Goal: Check status: Check status

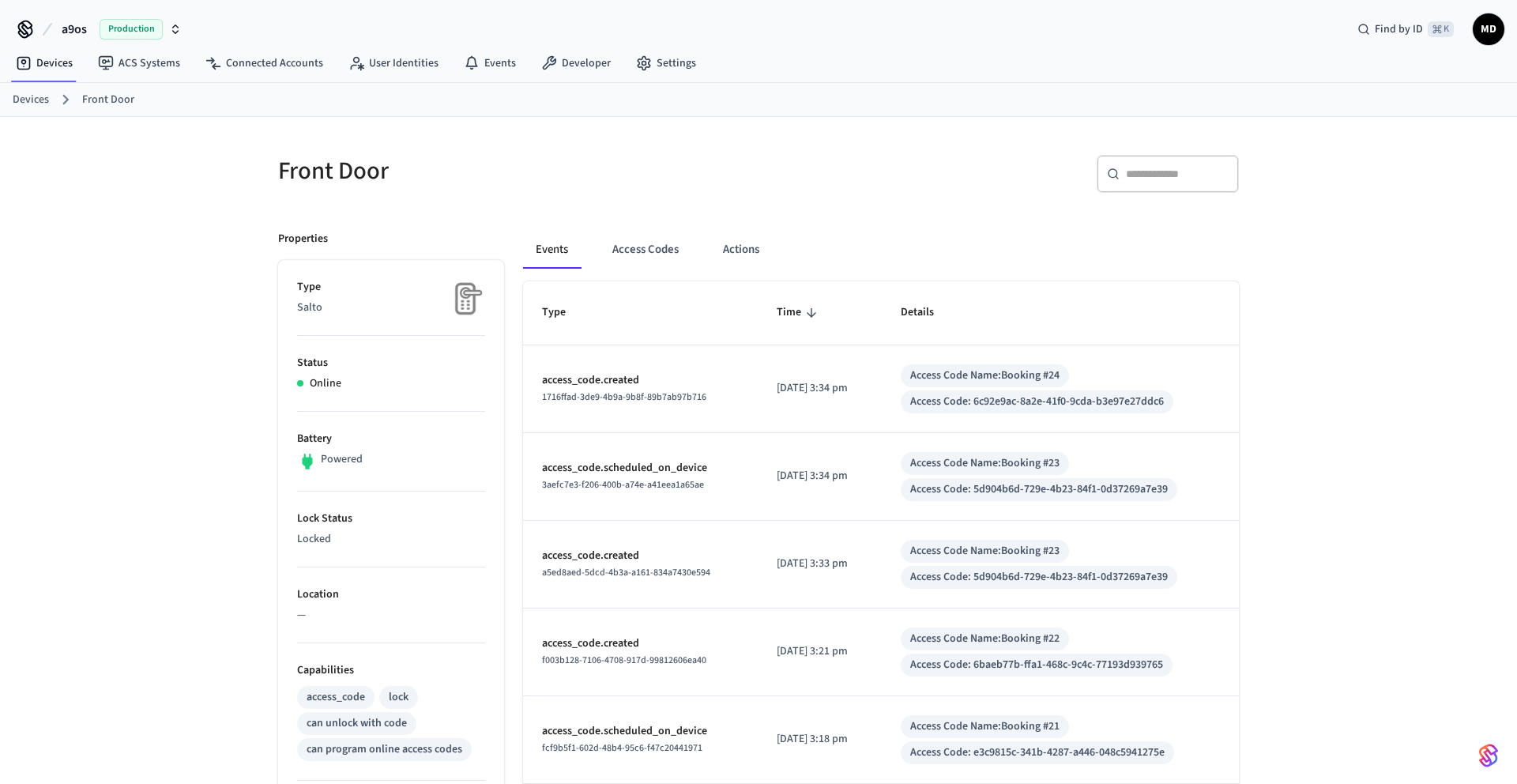
scroll to position [3, 0]
click at [656, 250] on button "Access Codes" at bounding box center [646, 247] width 92 height 38
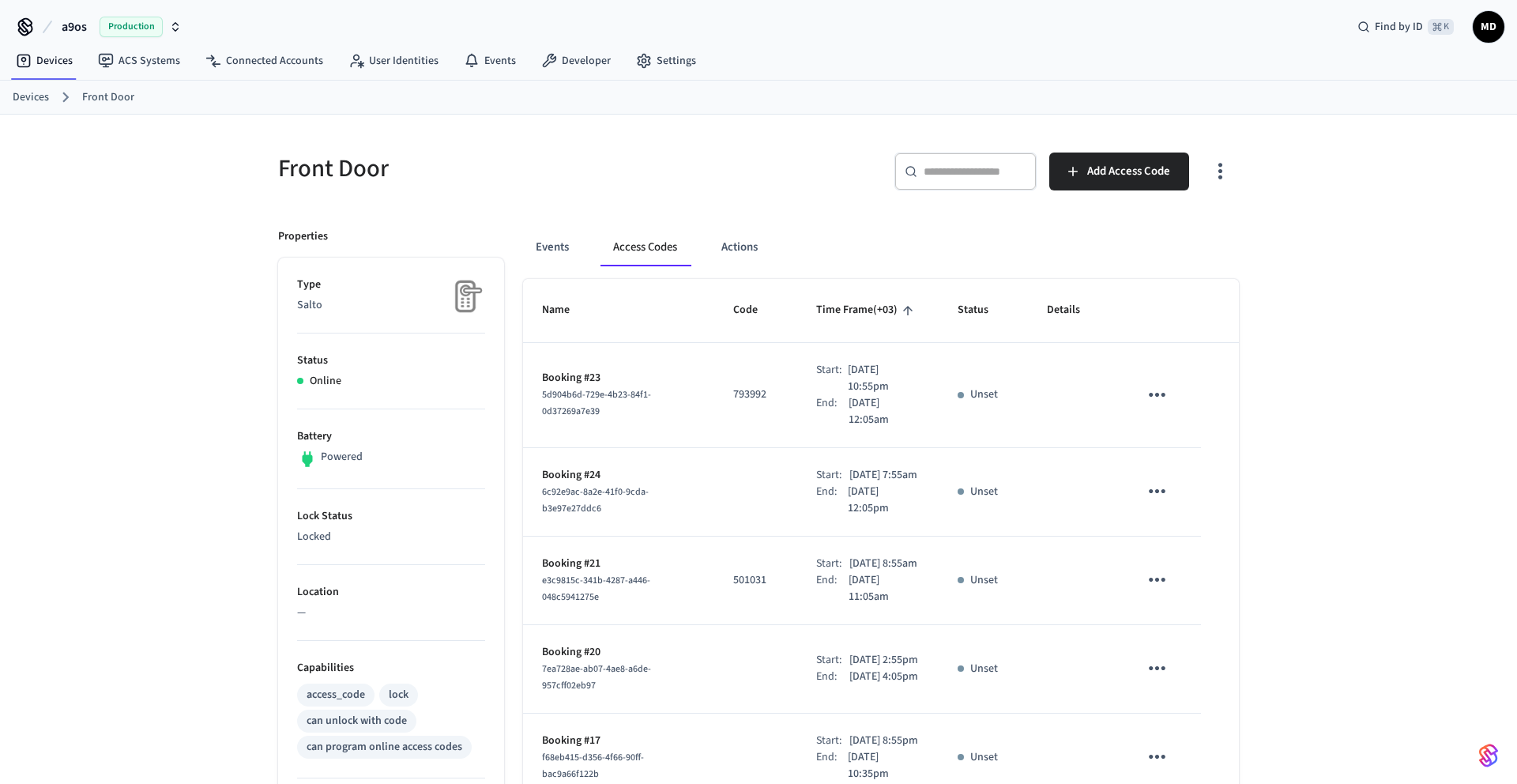
click at [743, 396] on p "793992" at bounding box center [756, 395] width 45 height 17
copy p "793992"
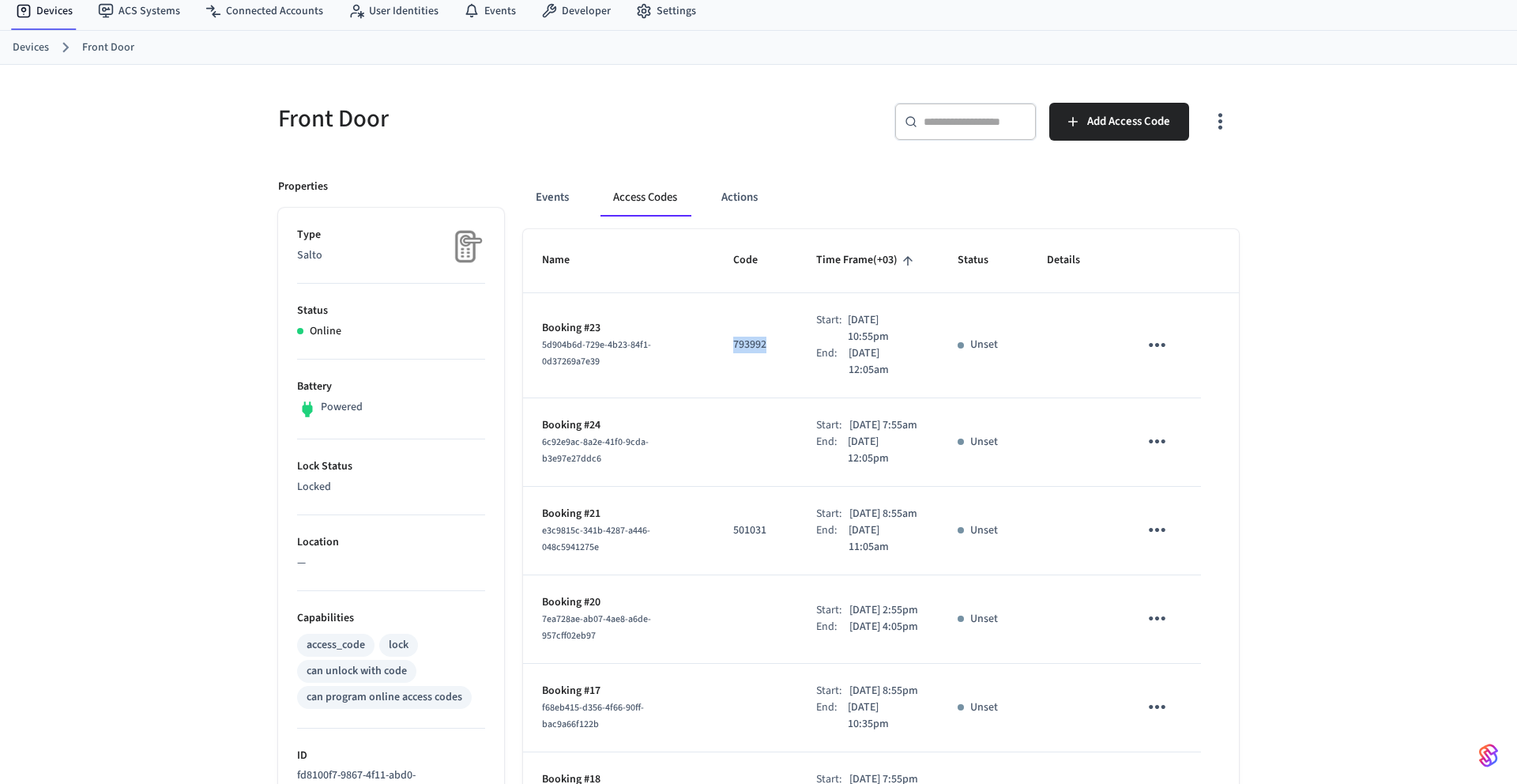
scroll to position [51, 0]
click at [36, 42] on link "Devices" at bounding box center [30, 49] width 36 height 17
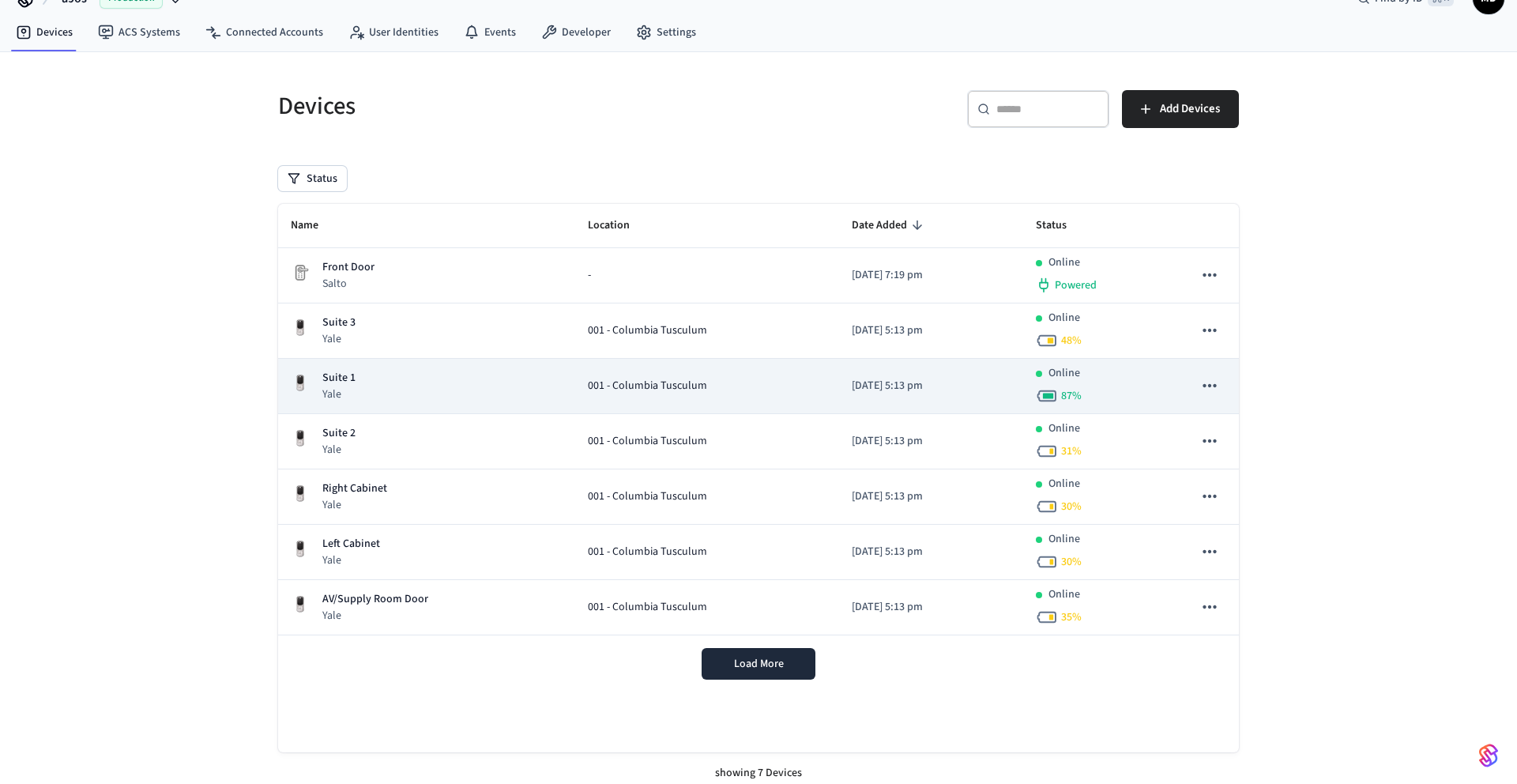
scroll to position [41, 0]
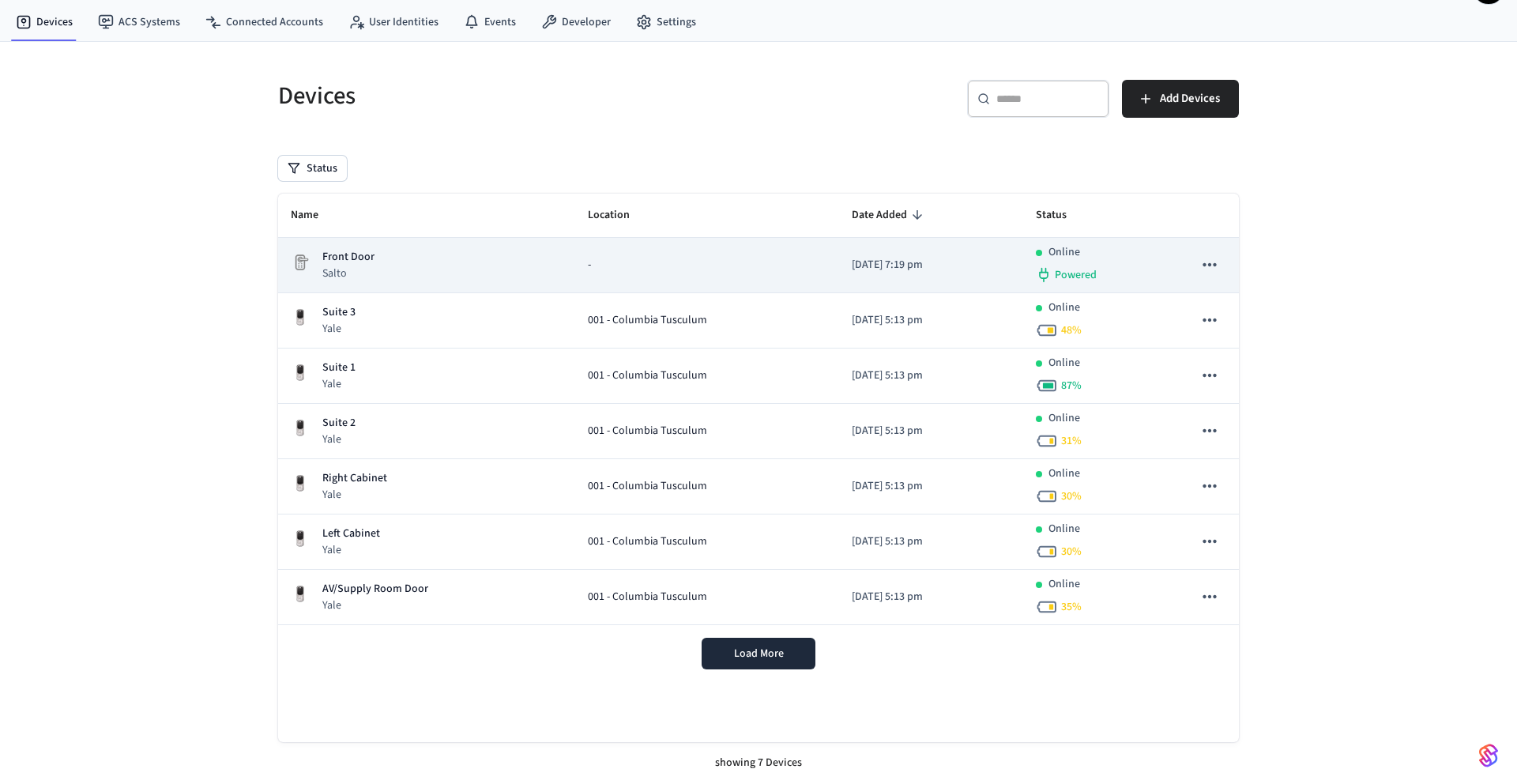
click at [1205, 258] on icon "sticky table" at bounding box center [1209, 265] width 20 height 20
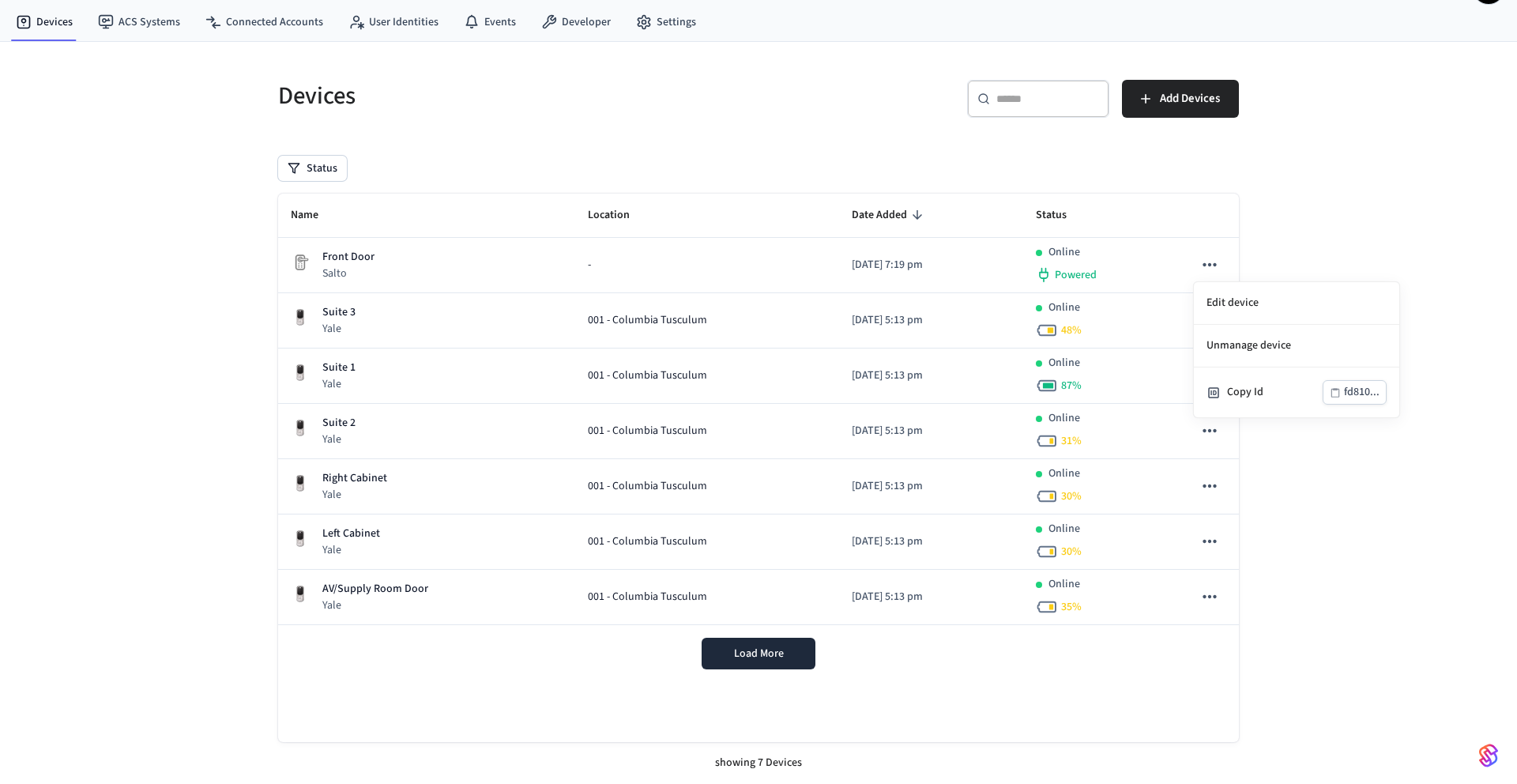
click at [429, 270] on div at bounding box center [758, 392] width 1517 height 784
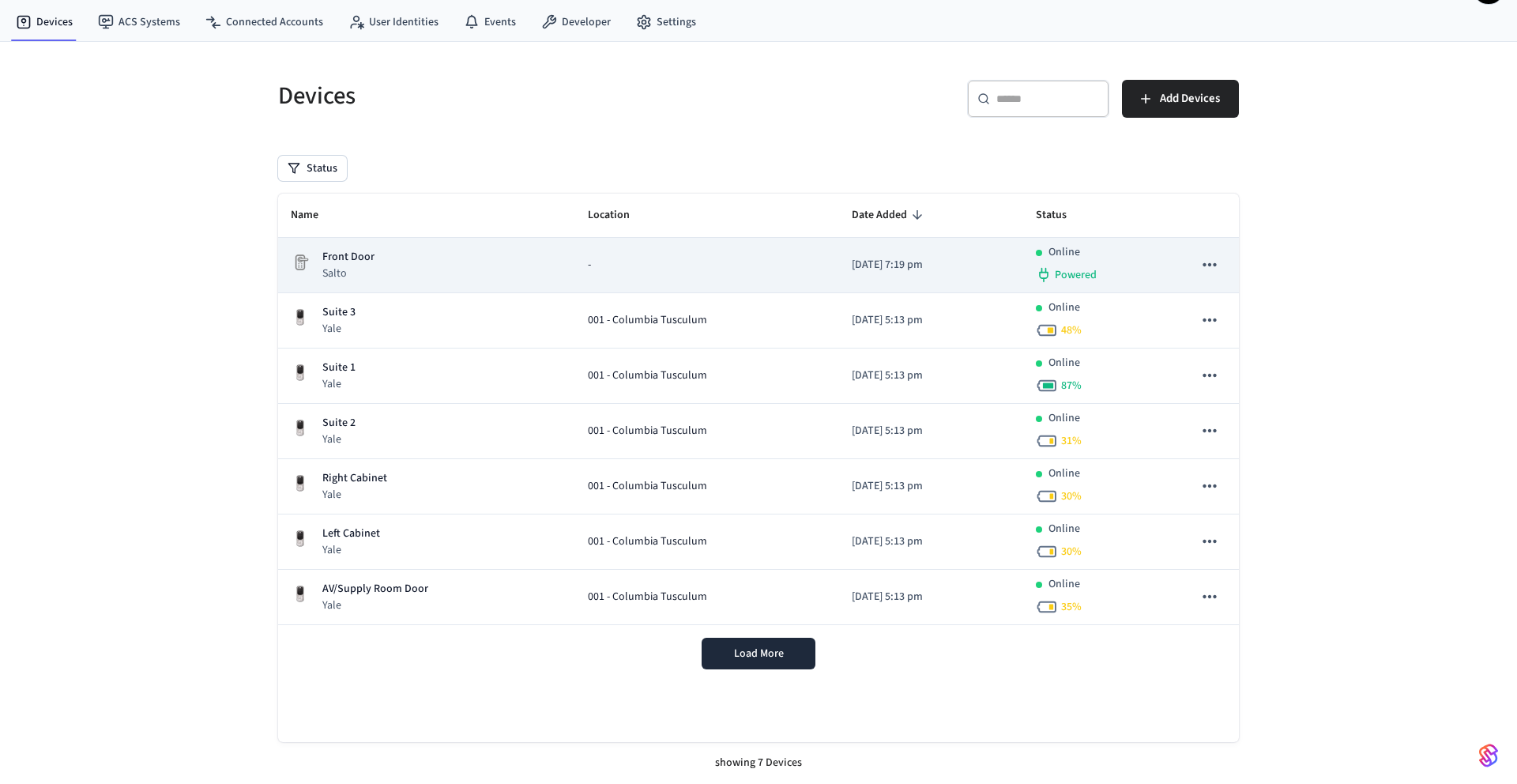
click at [331, 257] on p "Front Door" at bounding box center [348, 257] width 52 height 17
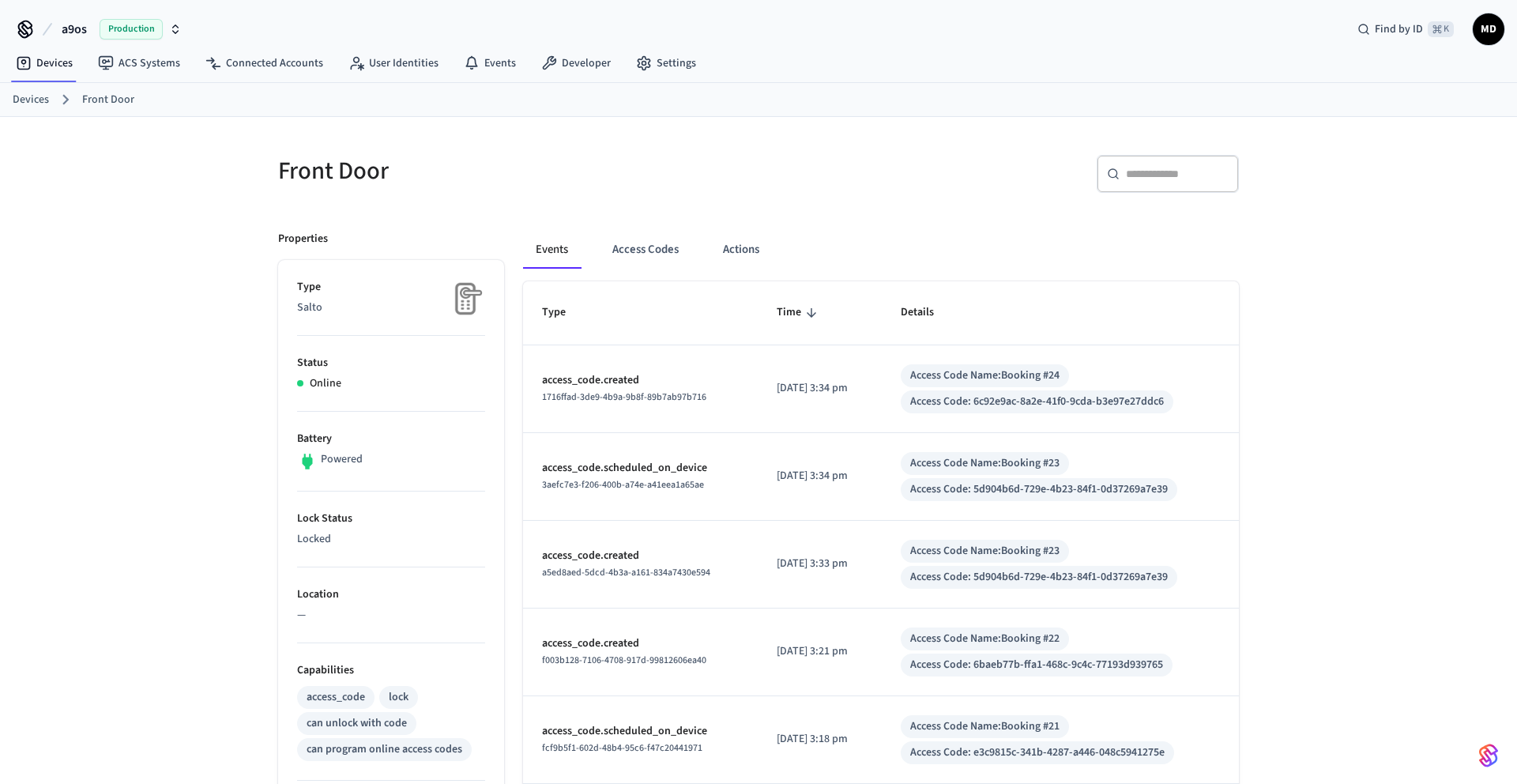
click at [35, 100] on link "Devices" at bounding box center [30, 100] width 36 height 17
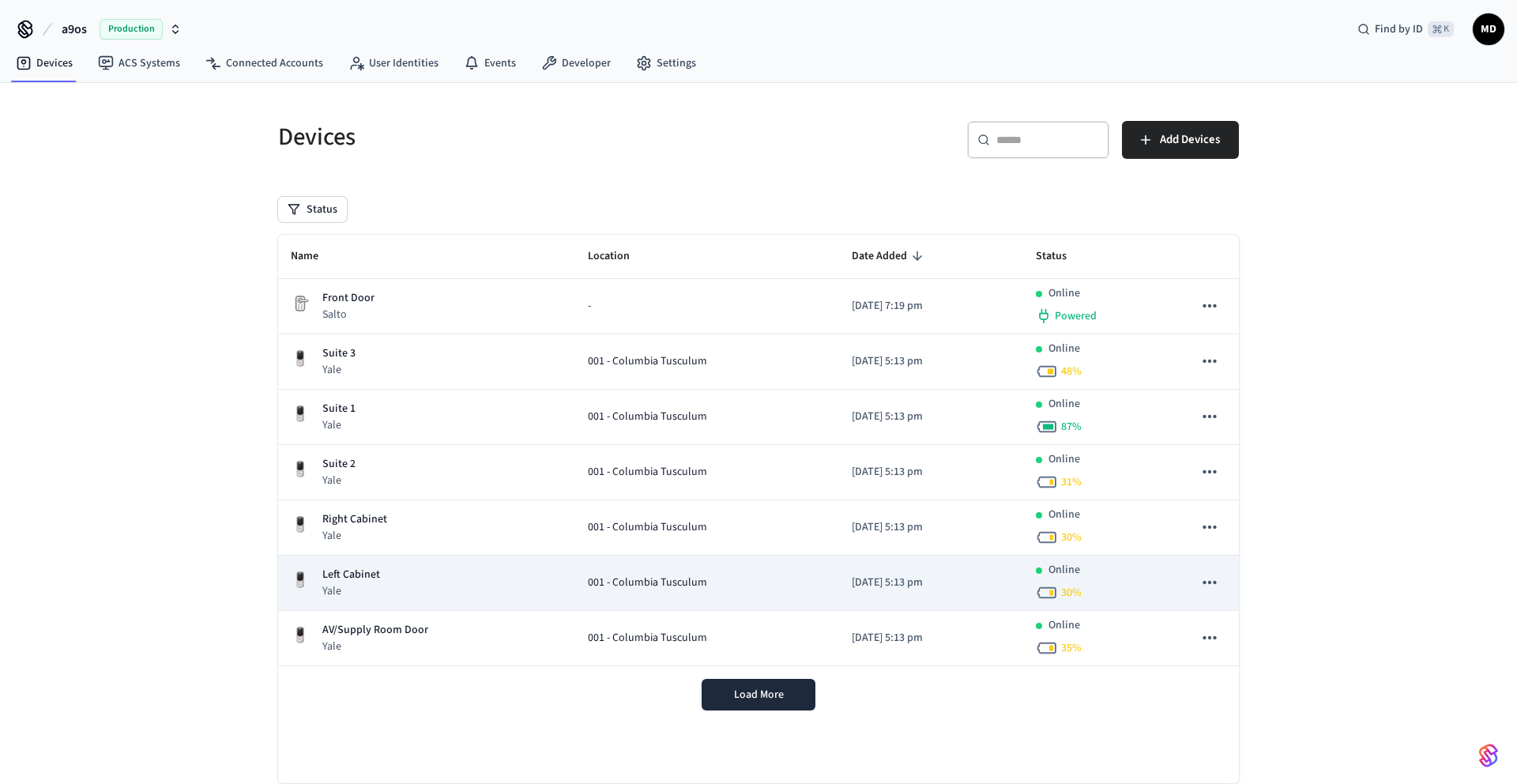
click at [527, 580] on div "Left Cabinet Yale" at bounding box center [427, 582] width 272 height 33
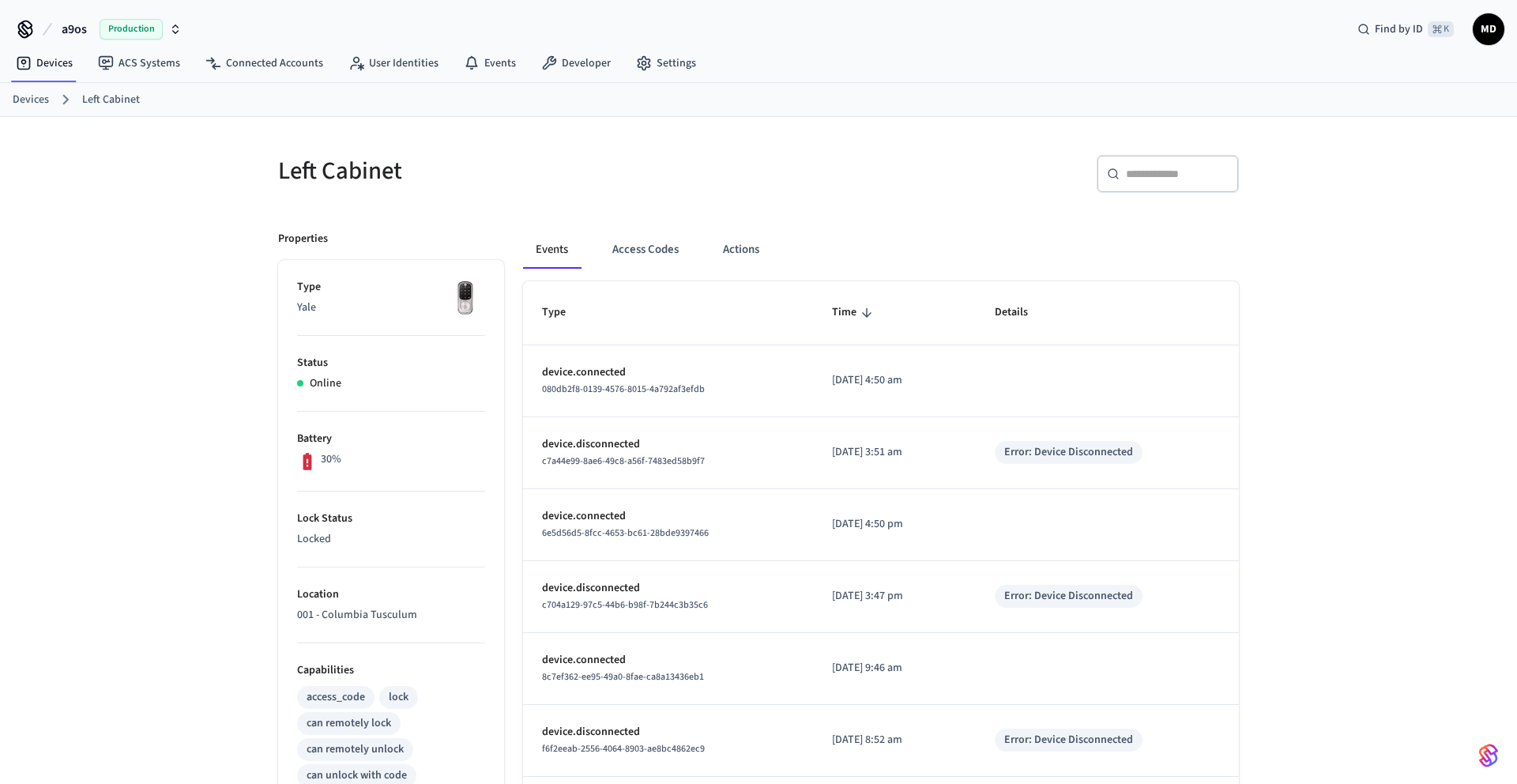
drag, startPoint x: 834, startPoint y: 455, endPoint x: 985, endPoint y: 457, distance: 151.0
click at [976, 457] on td "2025/09/27 at 3:51 am" at bounding box center [895, 452] width 163 height 72
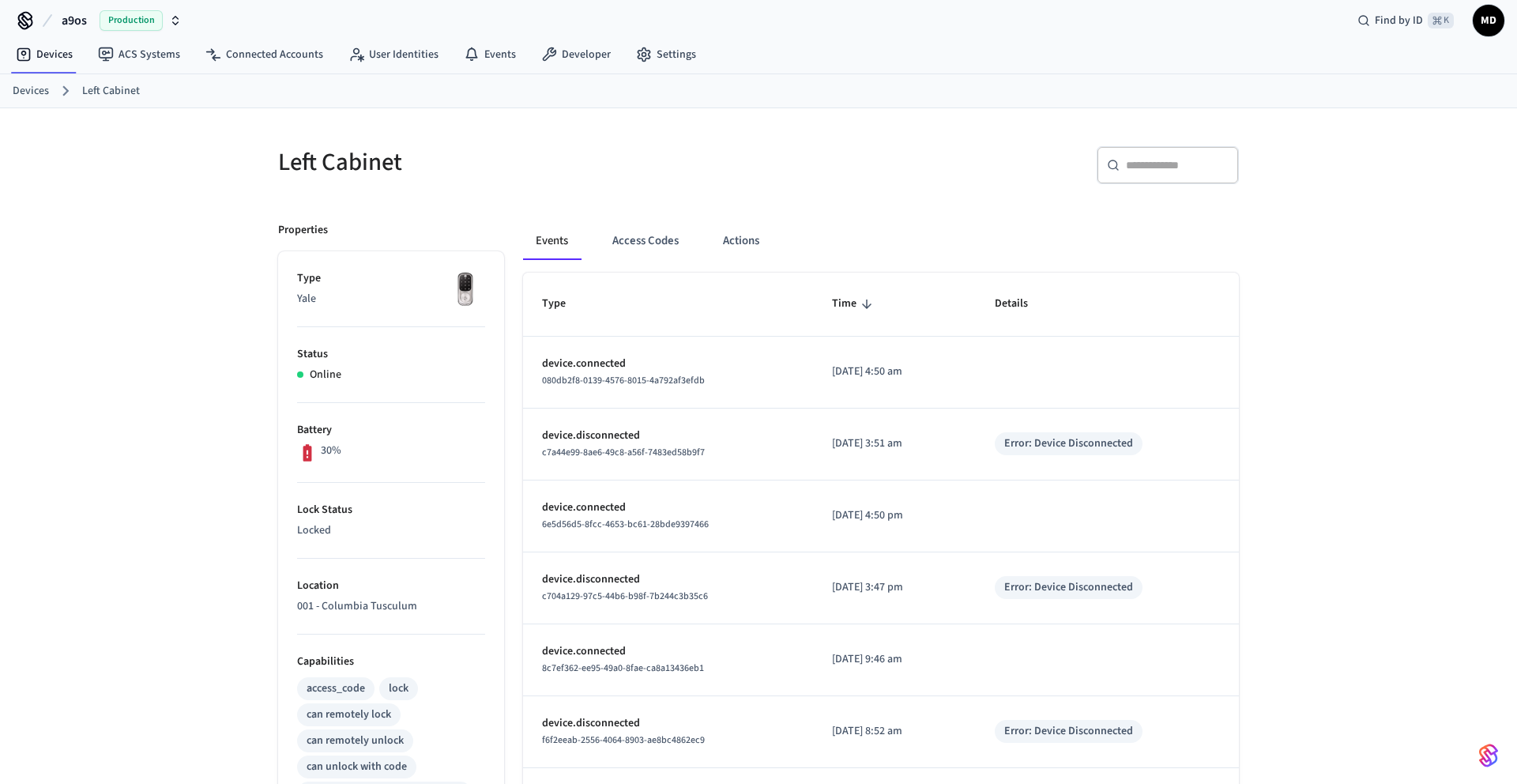
scroll to position [1, 0]
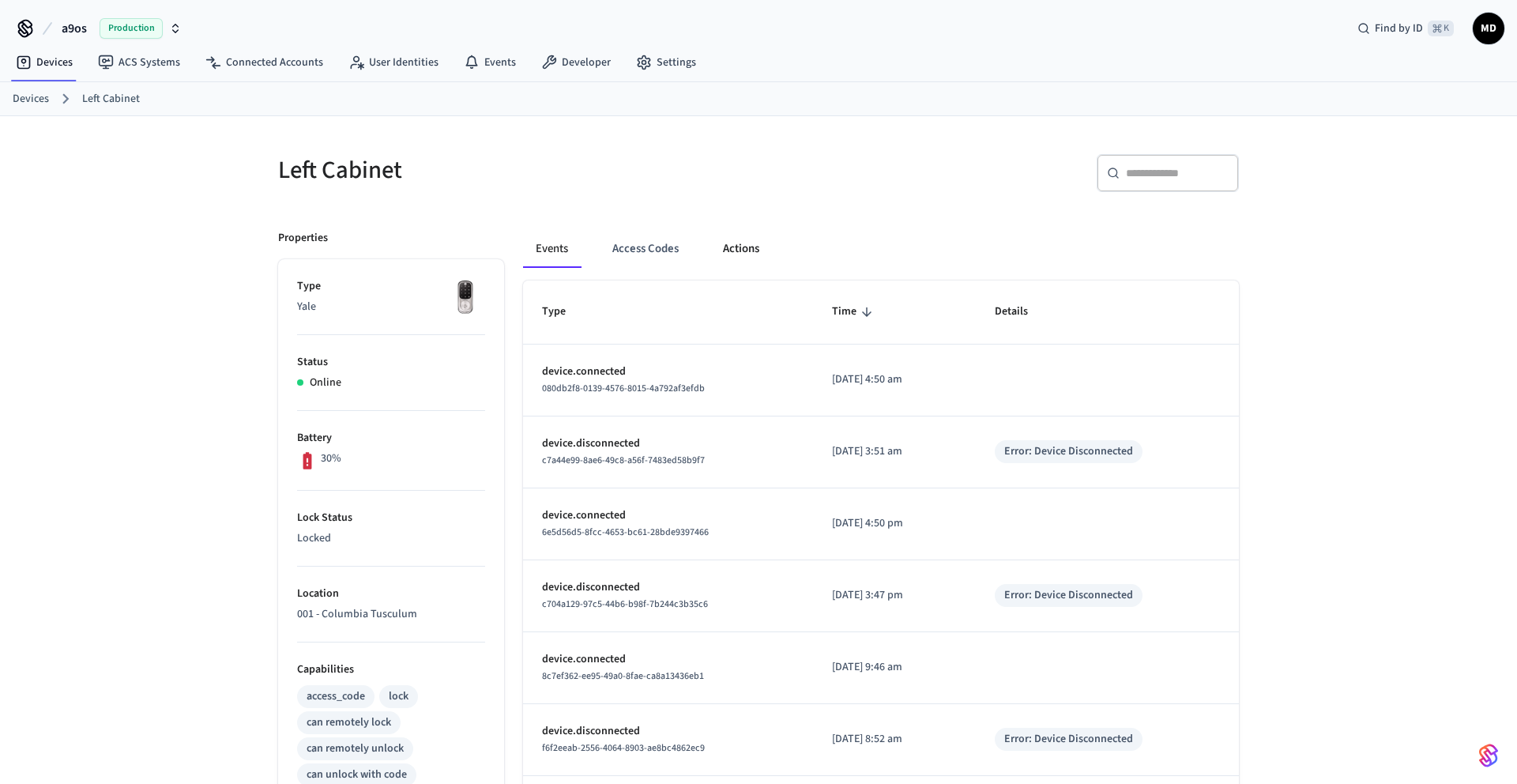
click at [720, 251] on button "Actions" at bounding box center [742, 249] width 62 height 38
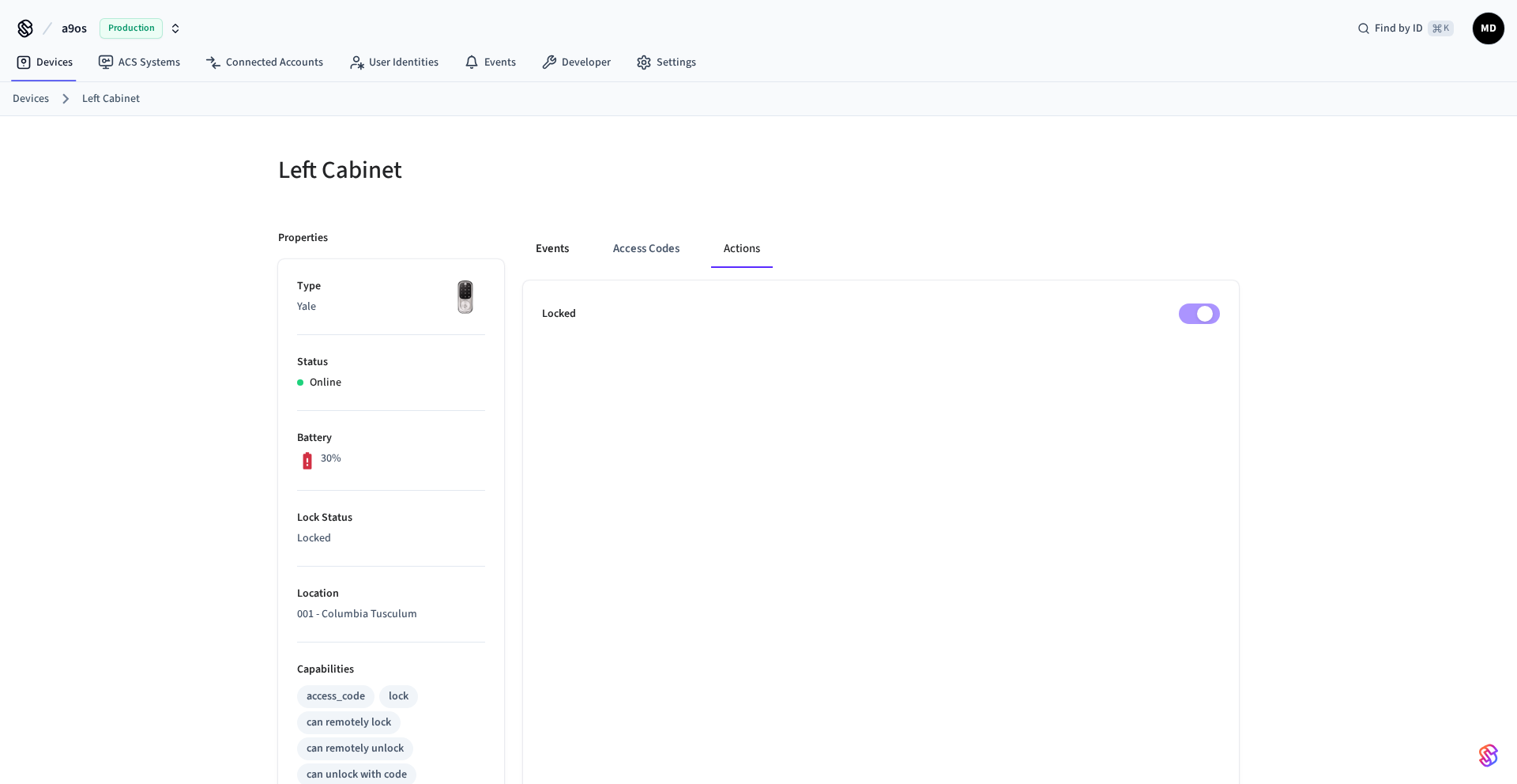
click at [571, 251] on button "Events" at bounding box center [552, 249] width 58 height 38
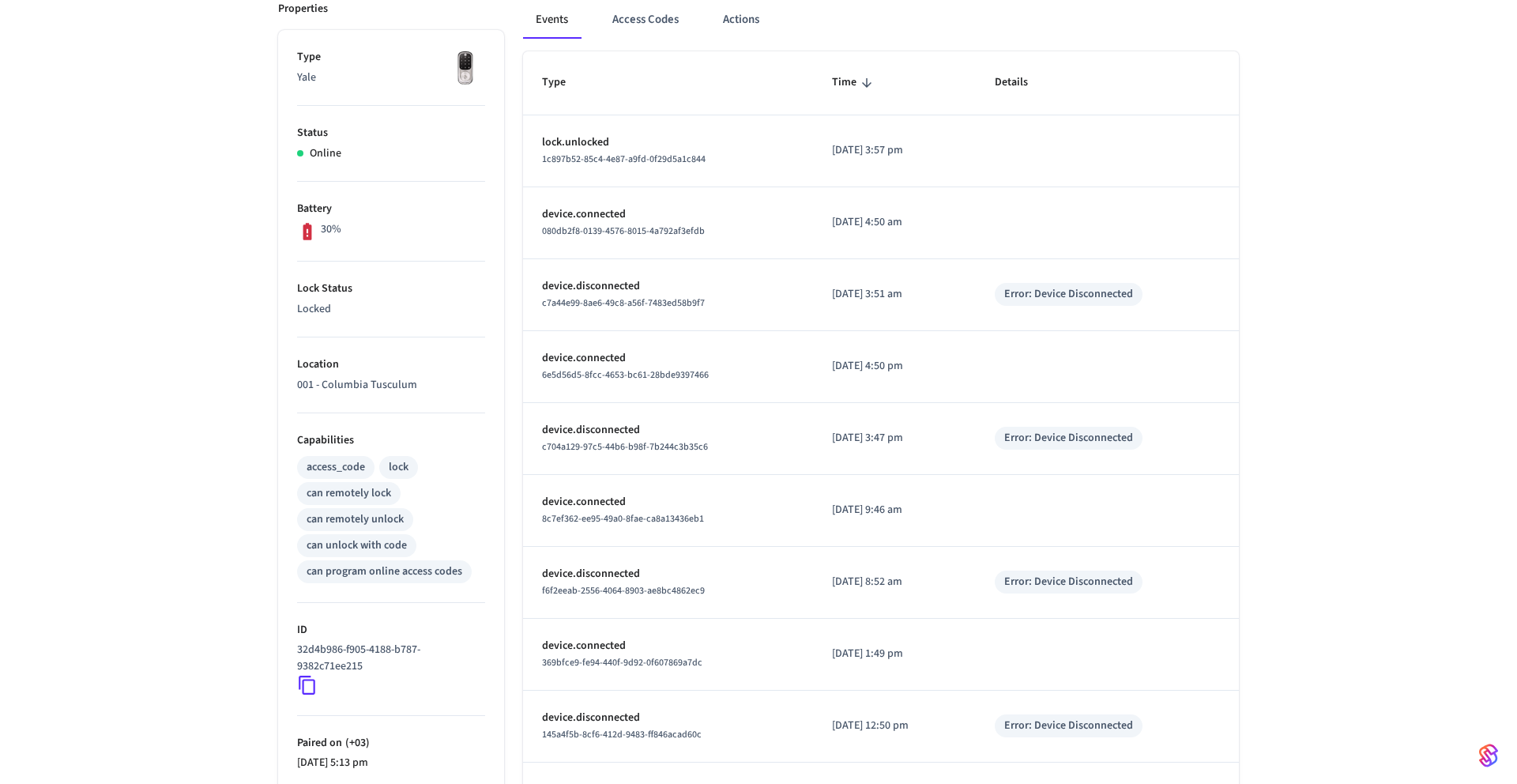
scroll to position [233, 0]
click at [320, 680] on div "32d4b986-f905-4188-b787-9382c71ee215" at bounding box center [391, 665] width 189 height 54
click at [307, 680] on icon at bounding box center [307, 682] width 20 height 20
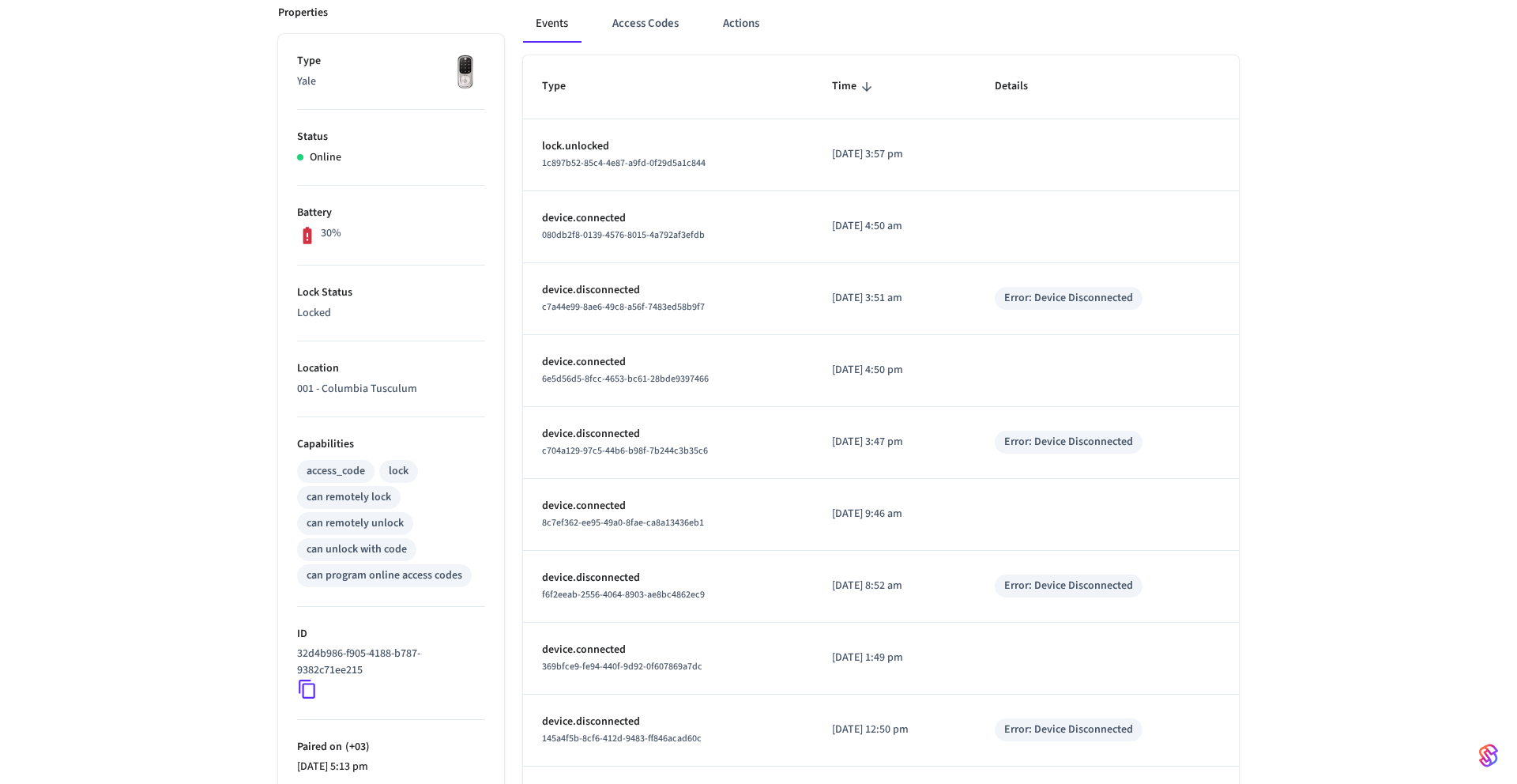
scroll to position [0, 0]
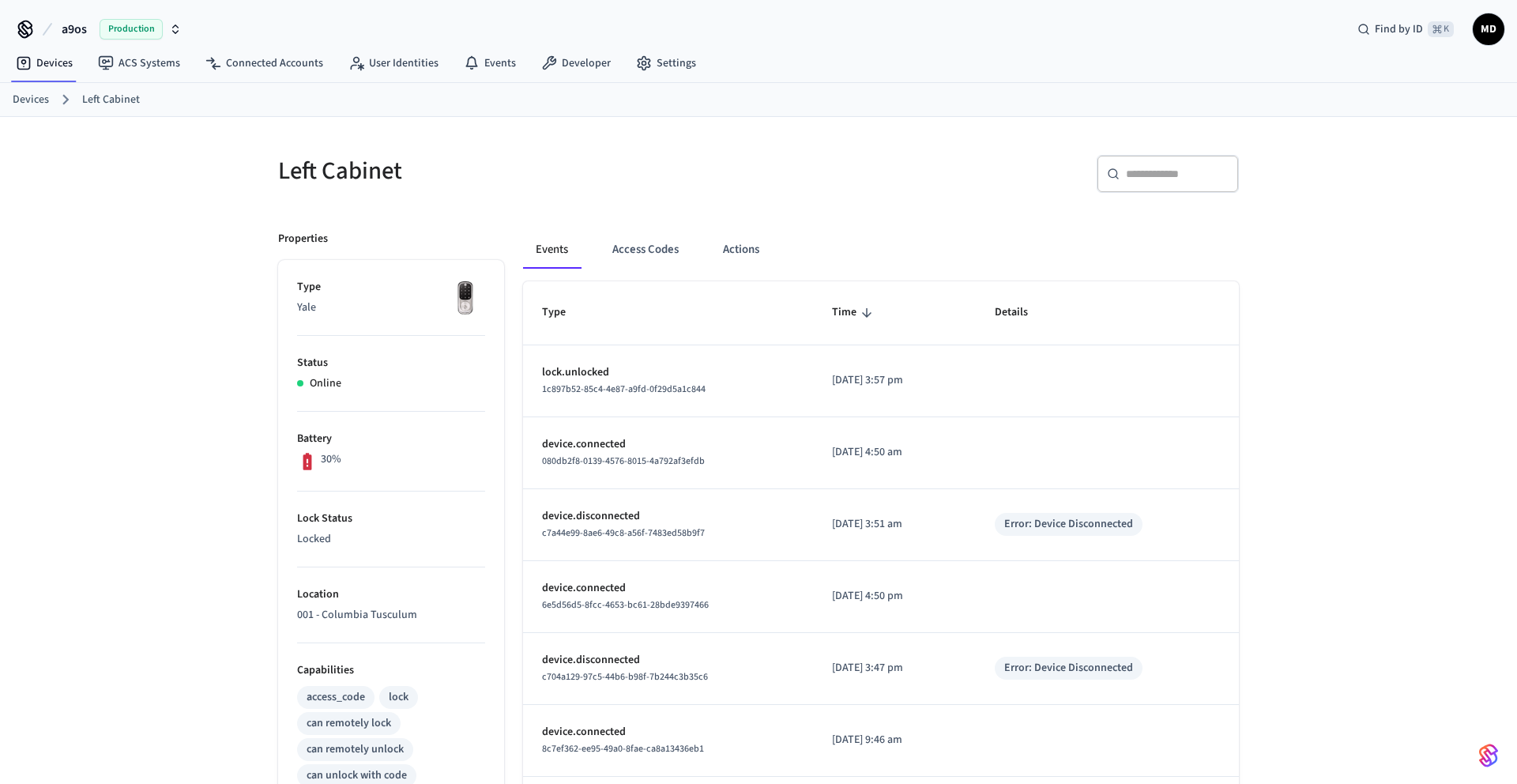
click at [42, 98] on link "Devices" at bounding box center [30, 100] width 36 height 17
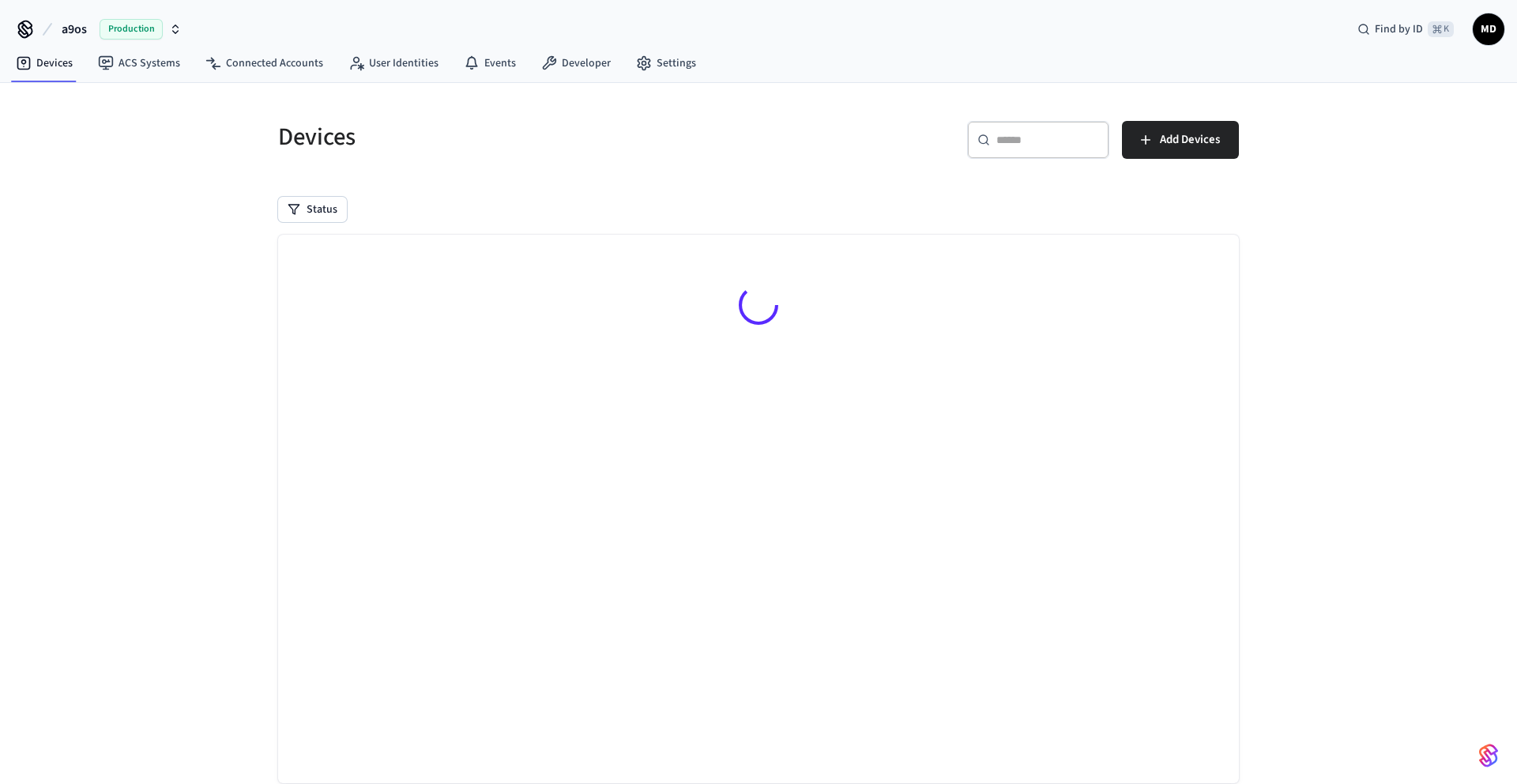
click at [41, 103] on div "Devices ​ ​ Add Devices Status Searching..." at bounding box center [758, 454] width 1517 height 742
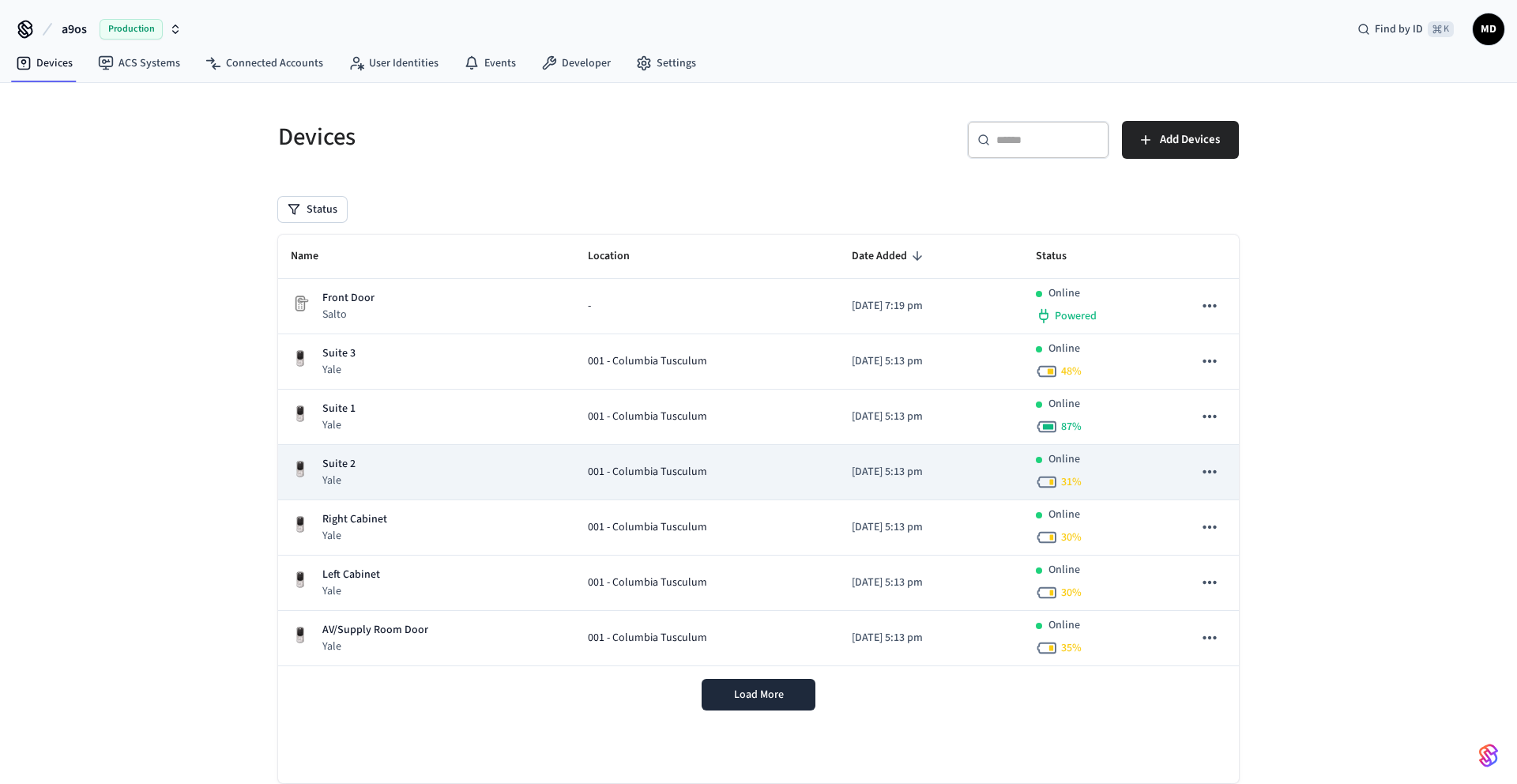
scroll to position [41, 0]
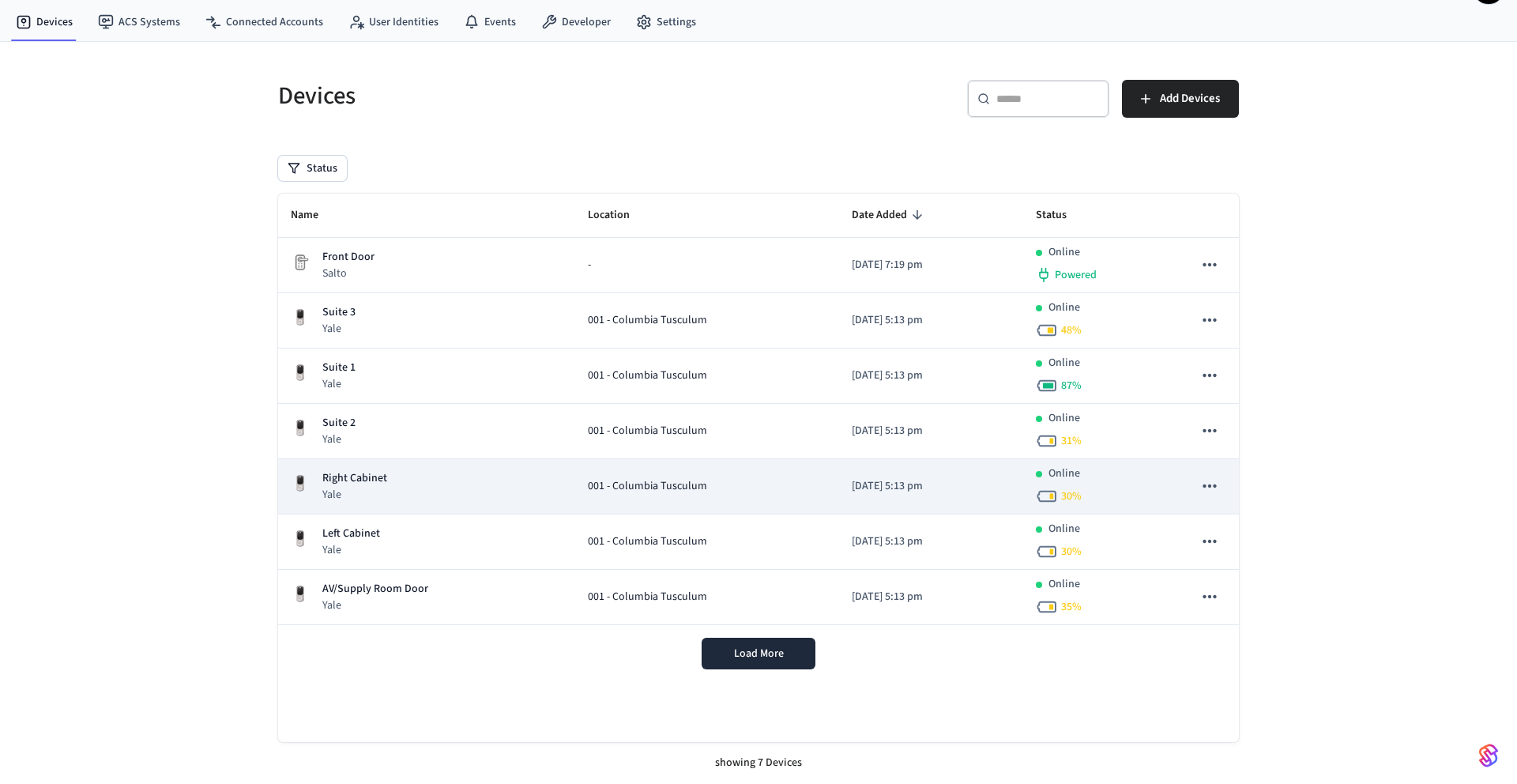
click at [381, 484] on p "Right Cabinet" at bounding box center [354, 478] width 65 height 17
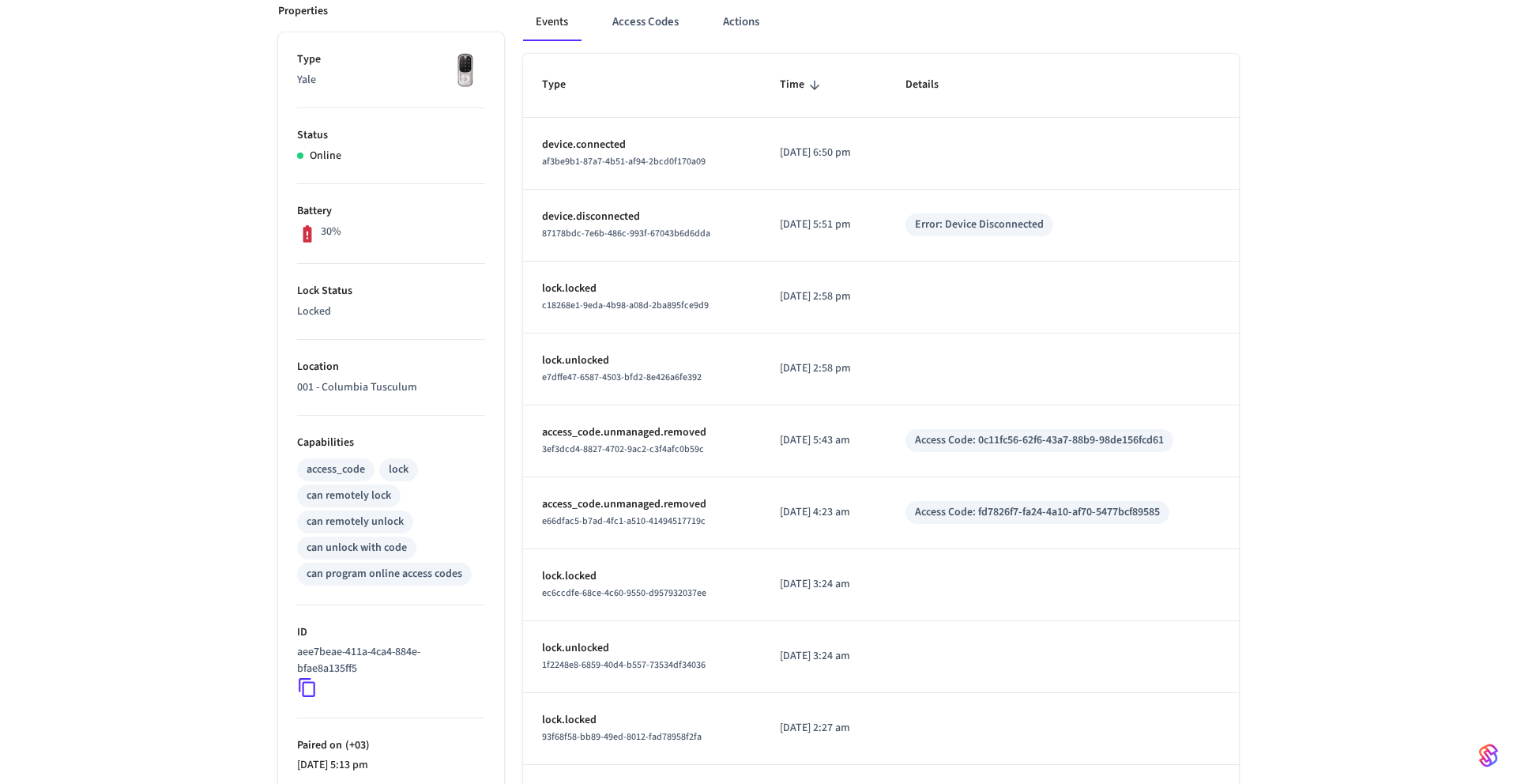
scroll to position [248, 0]
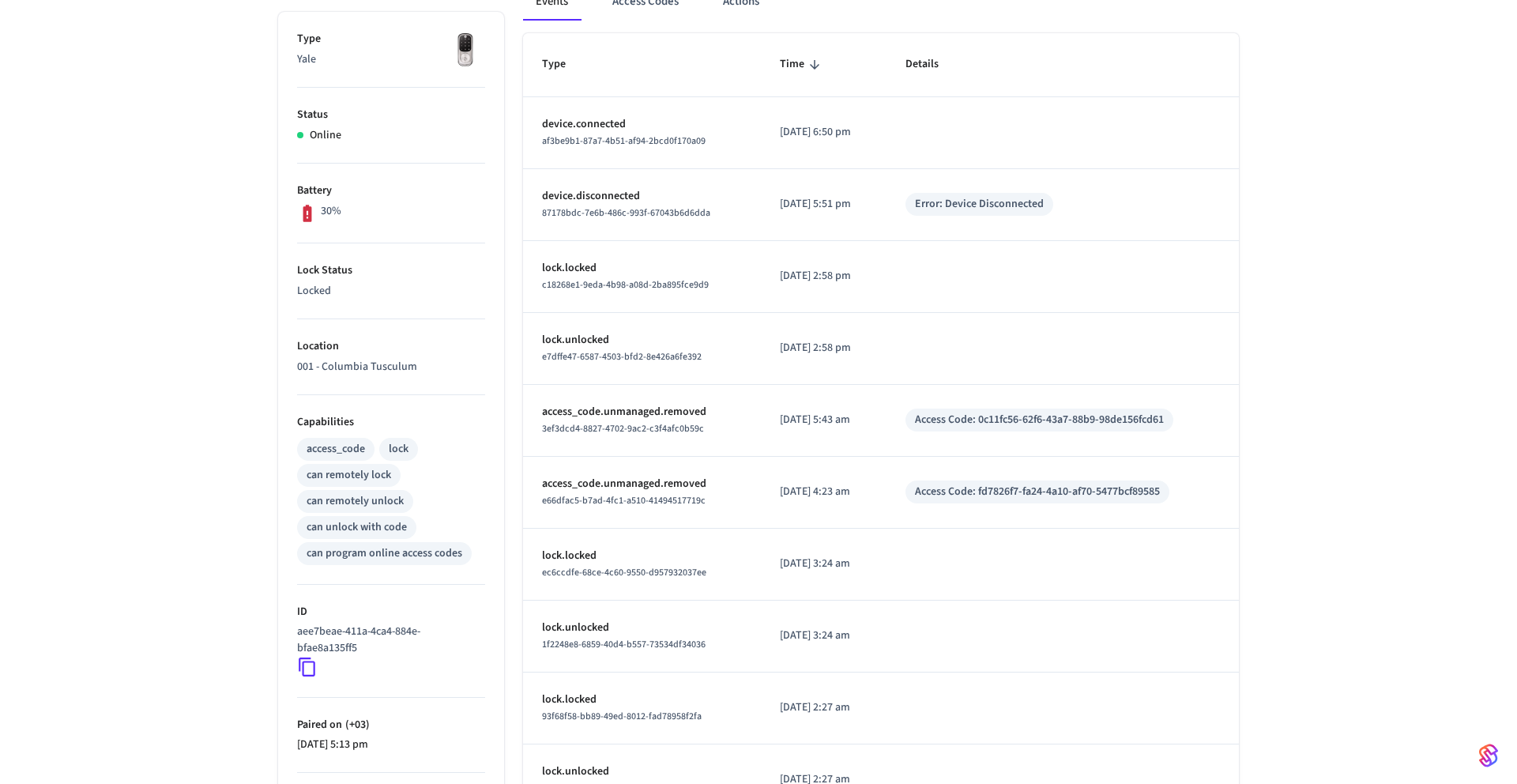
click at [312, 673] on icon at bounding box center [307, 666] width 20 height 20
click at [308, 668] on icon at bounding box center [307, 666] width 20 height 20
